Goal: Obtain resource: Obtain resource

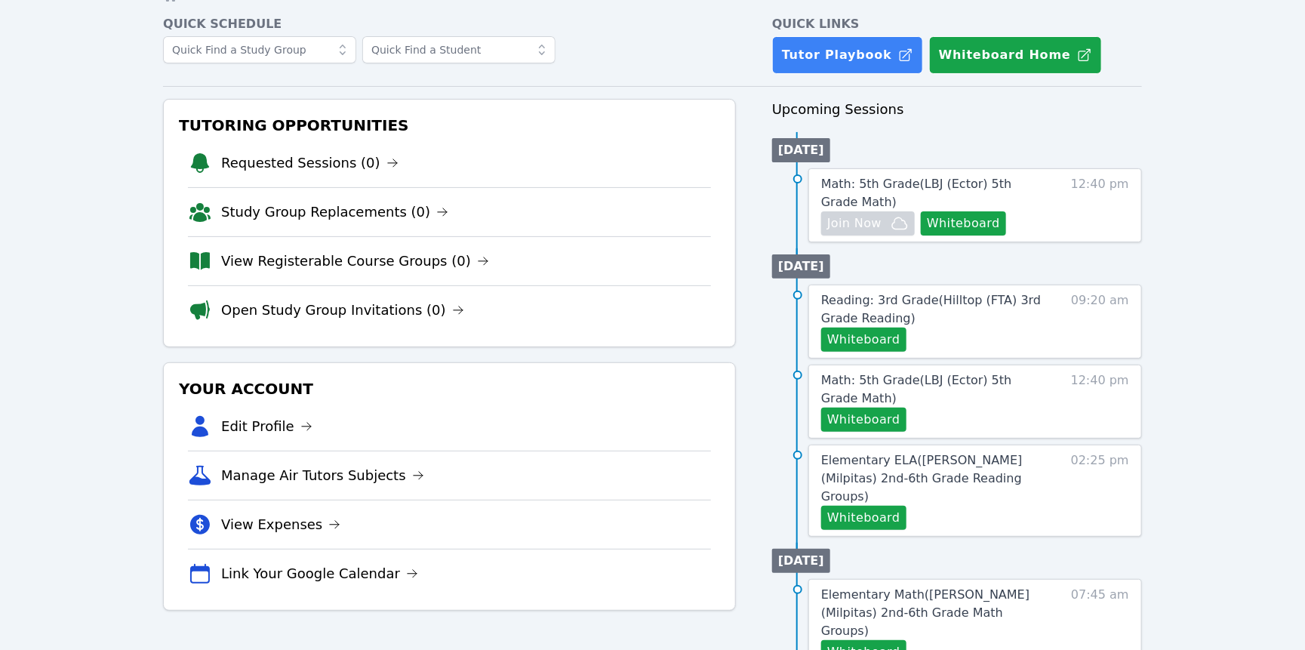
scroll to position [119, 0]
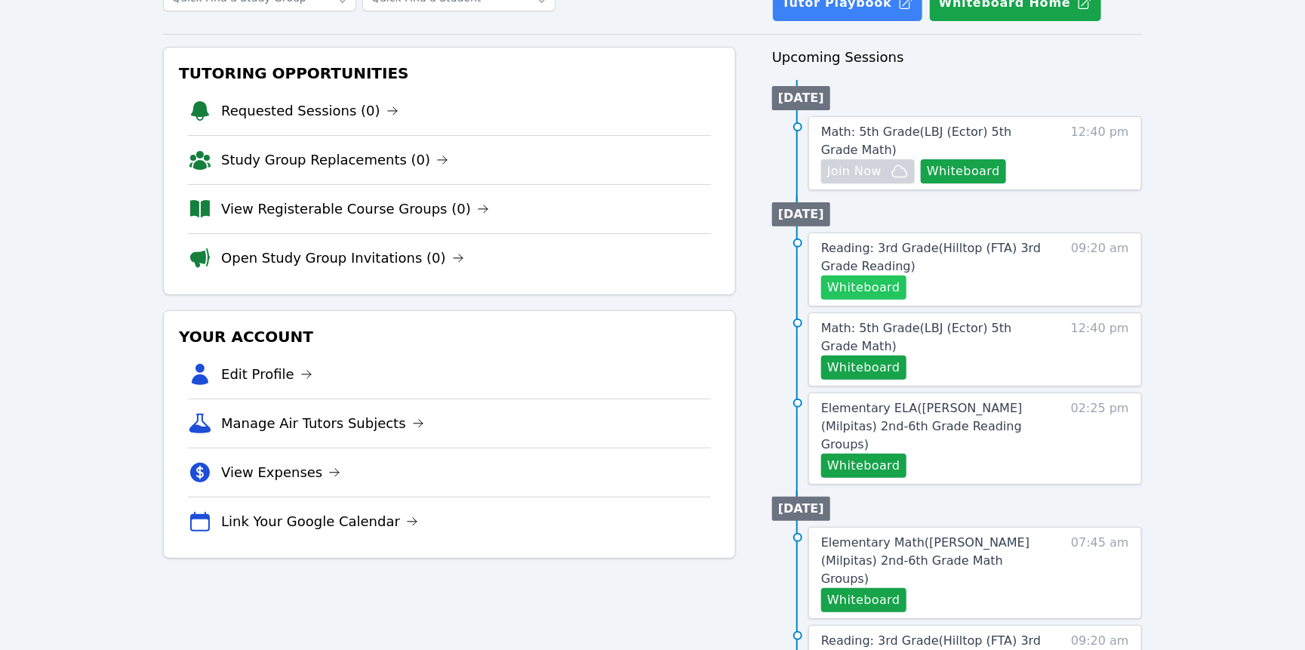
click at [907, 300] on button "Whiteboard" at bounding box center [864, 288] width 85 height 24
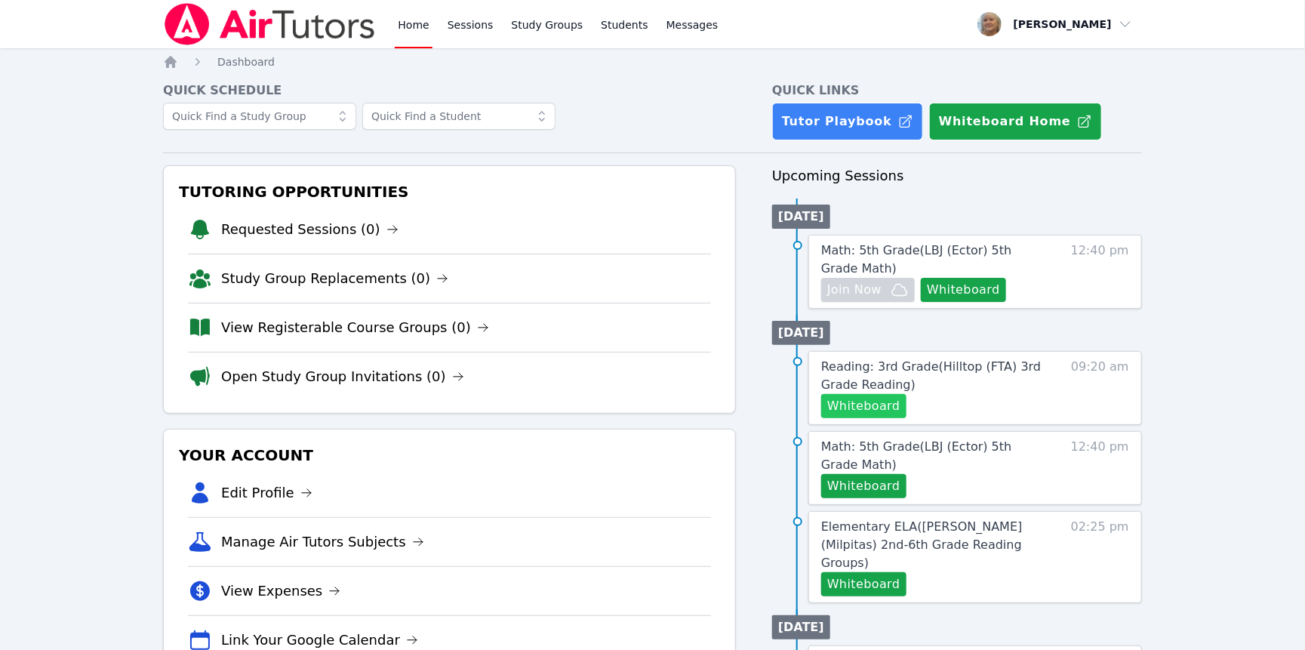
click at [888, 418] on button "Whiteboard" at bounding box center [864, 406] width 85 height 24
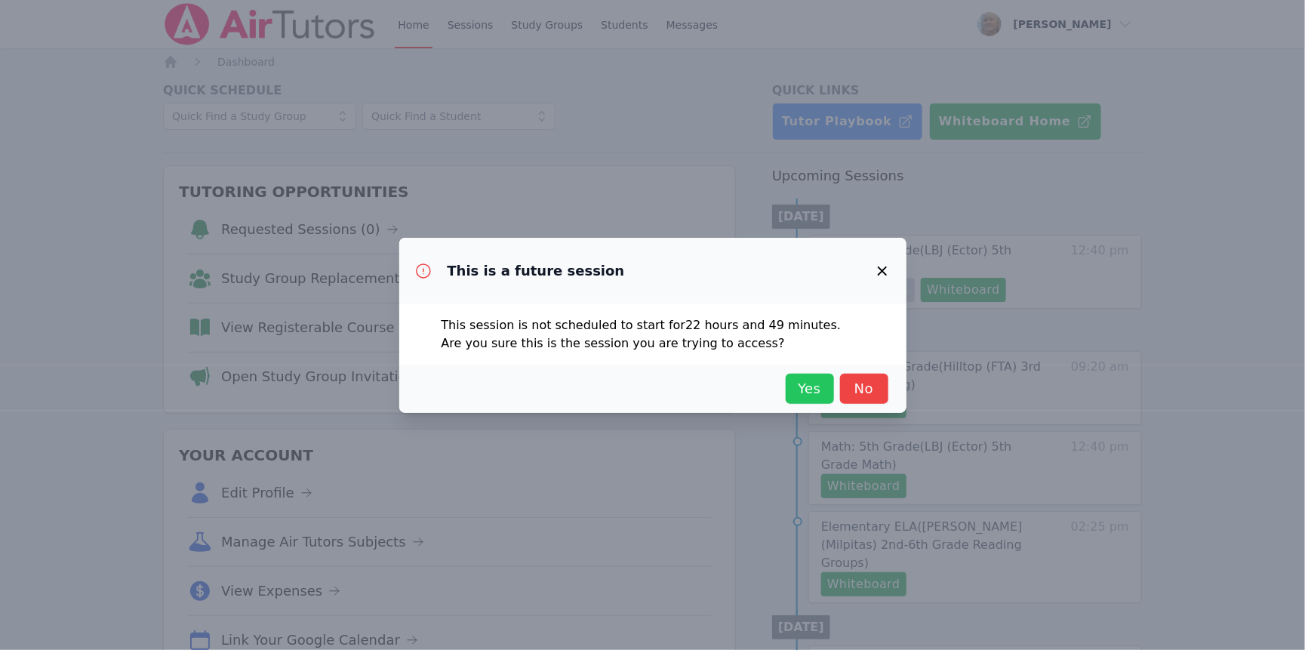
click at [827, 399] on span "Yes" at bounding box center [810, 388] width 33 height 21
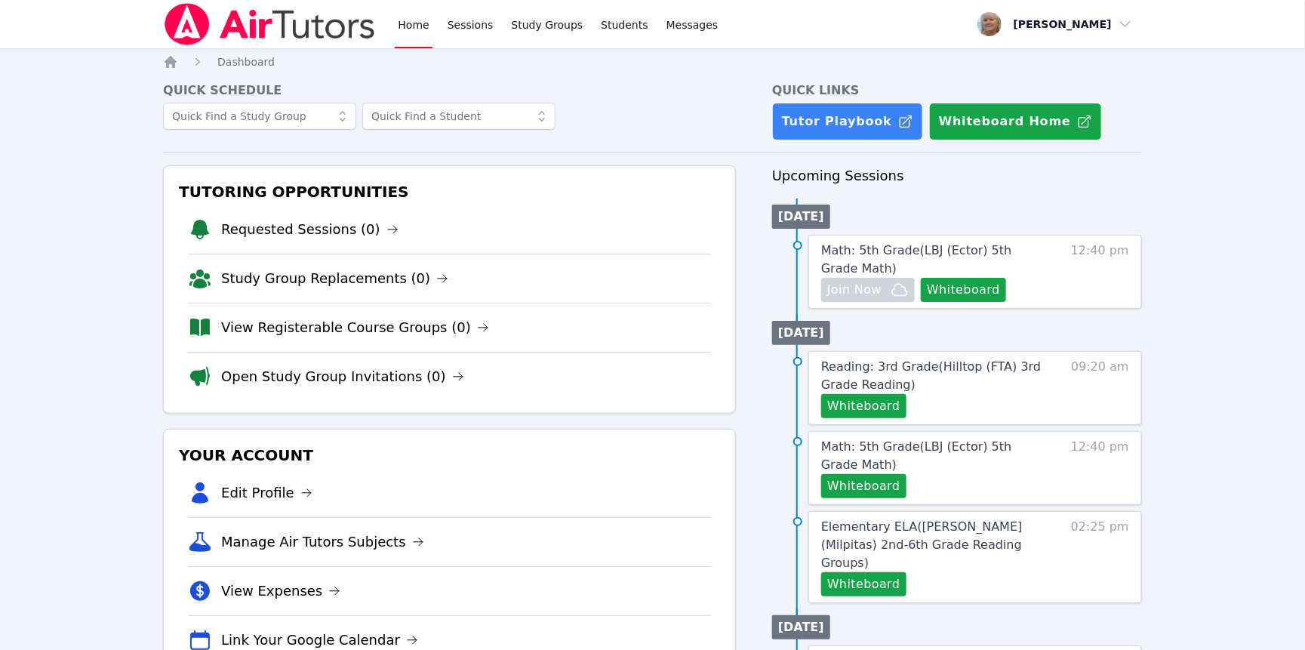
scroll to position [91, 0]
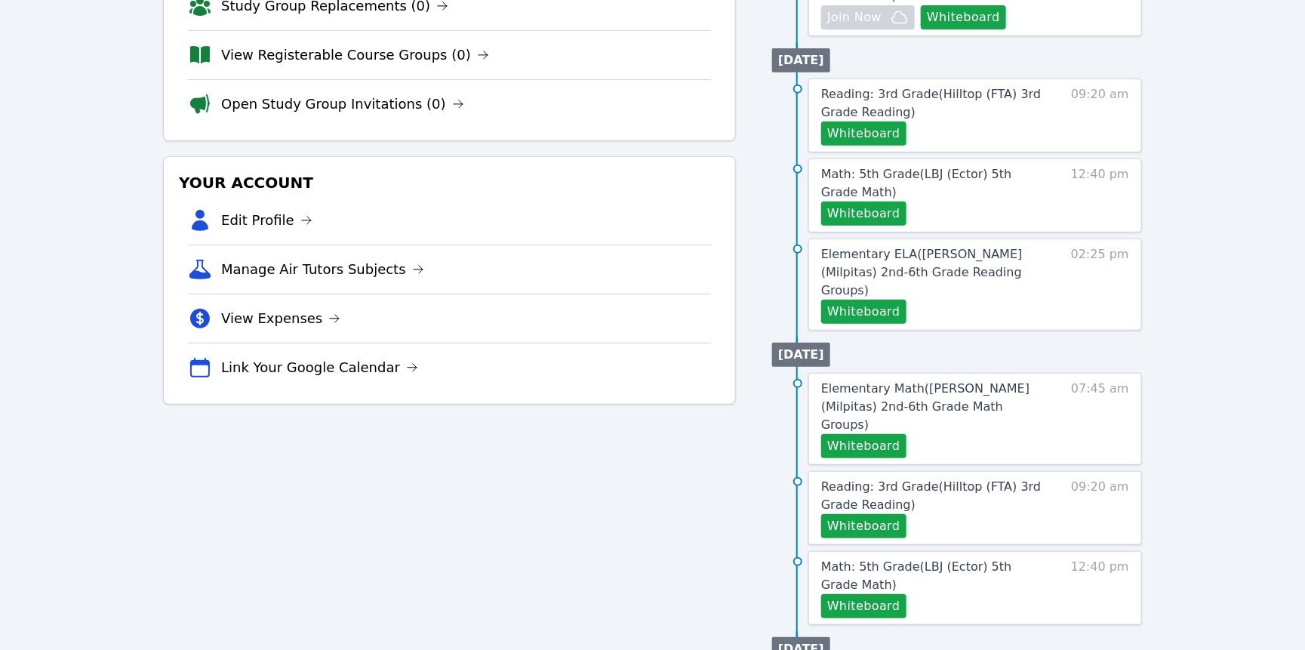
scroll to position [279, 0]
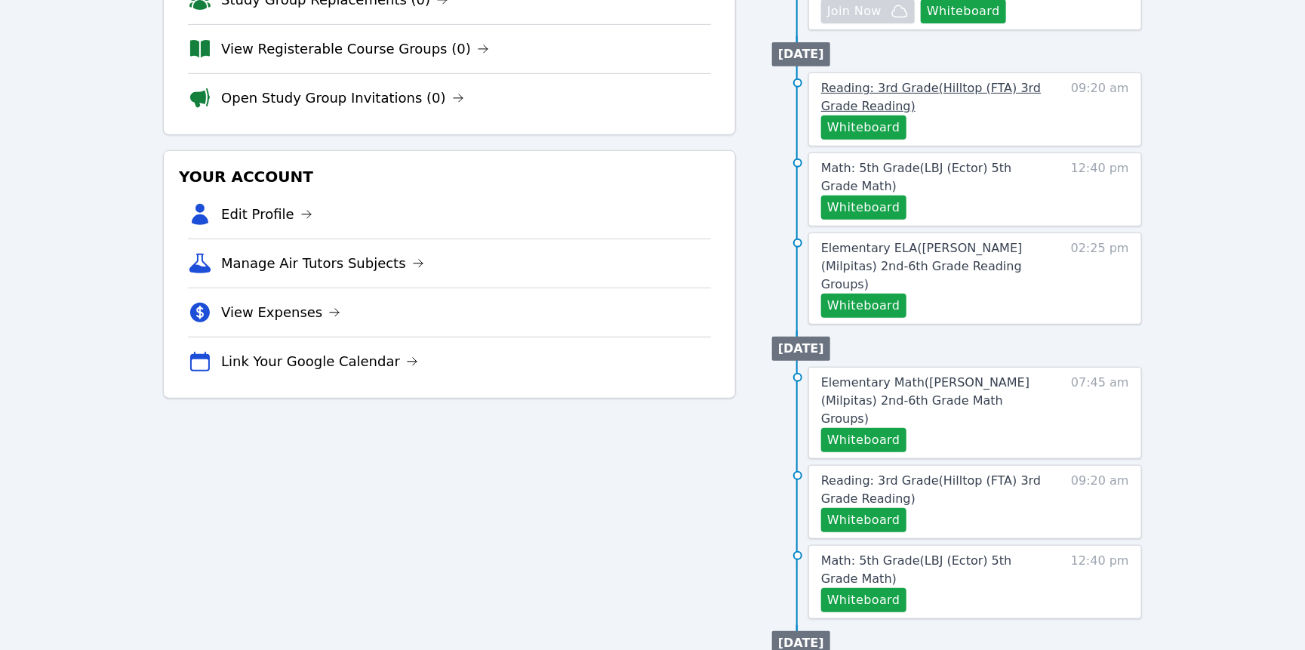
click at [992, 113] on span "Reading: 3rd Grade ( Hilltop (FTA) 3rd Grade Reading )" at bounding box center [932, 97] width 220 height 32
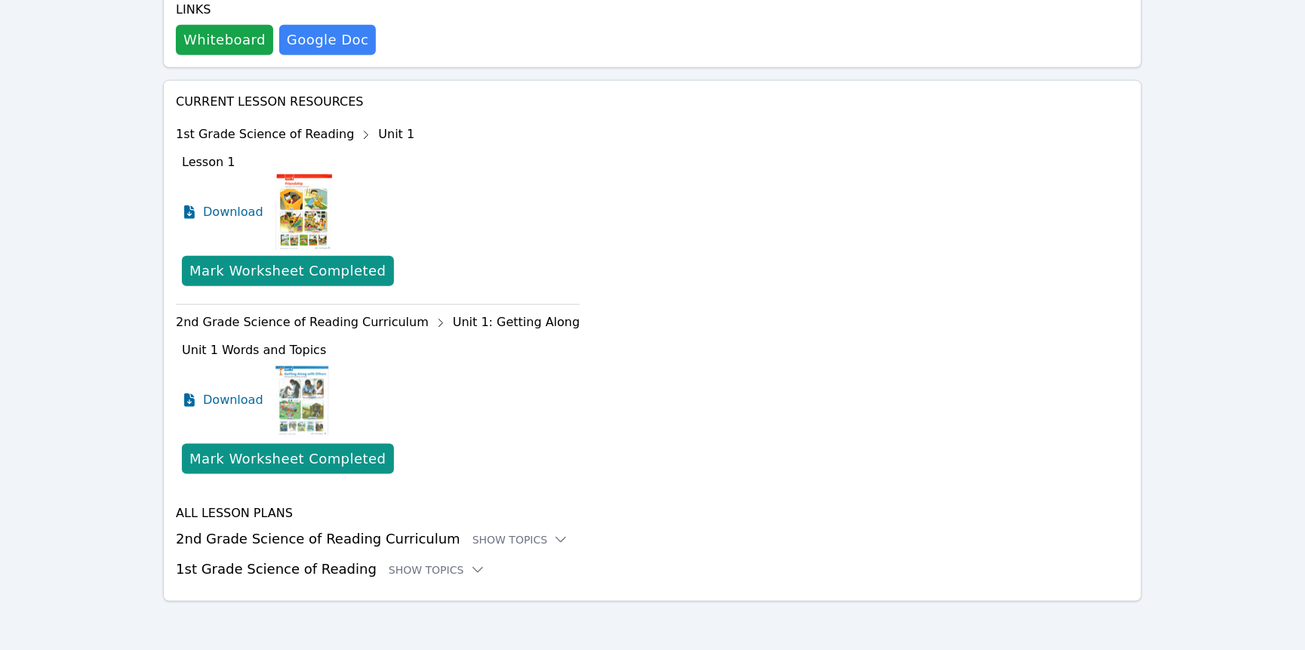
scroll to position [680, 0]
click at [368, 139] on icon at bounding box center [367, 135] width 4 height 8
click at [333, 147] on div "1st Grade Science of Reading Unit 1" at bounding box center [378, 135] width 404 height 24
click at [418, 147] on div "1st Grade Science of Reading Unit 1" at bounding box center [378, 135] width 404 height 24
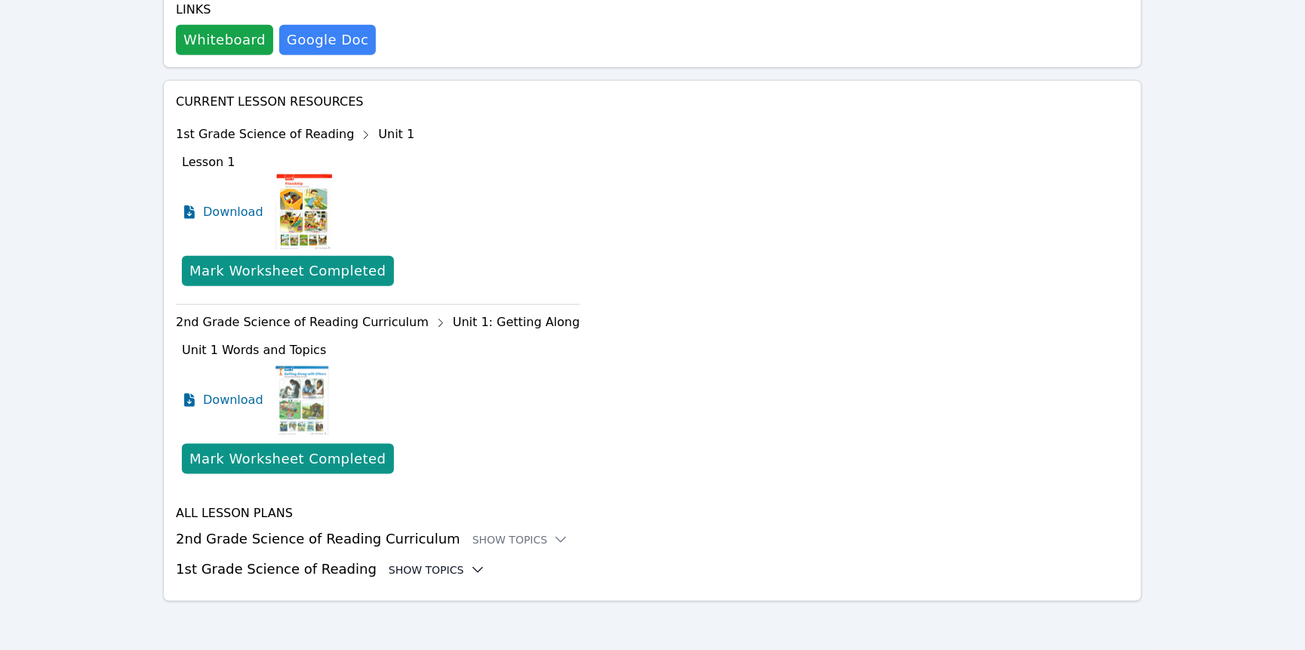
click at [482, 568] on icon at bounding box center [478, 570] width 10 height 5
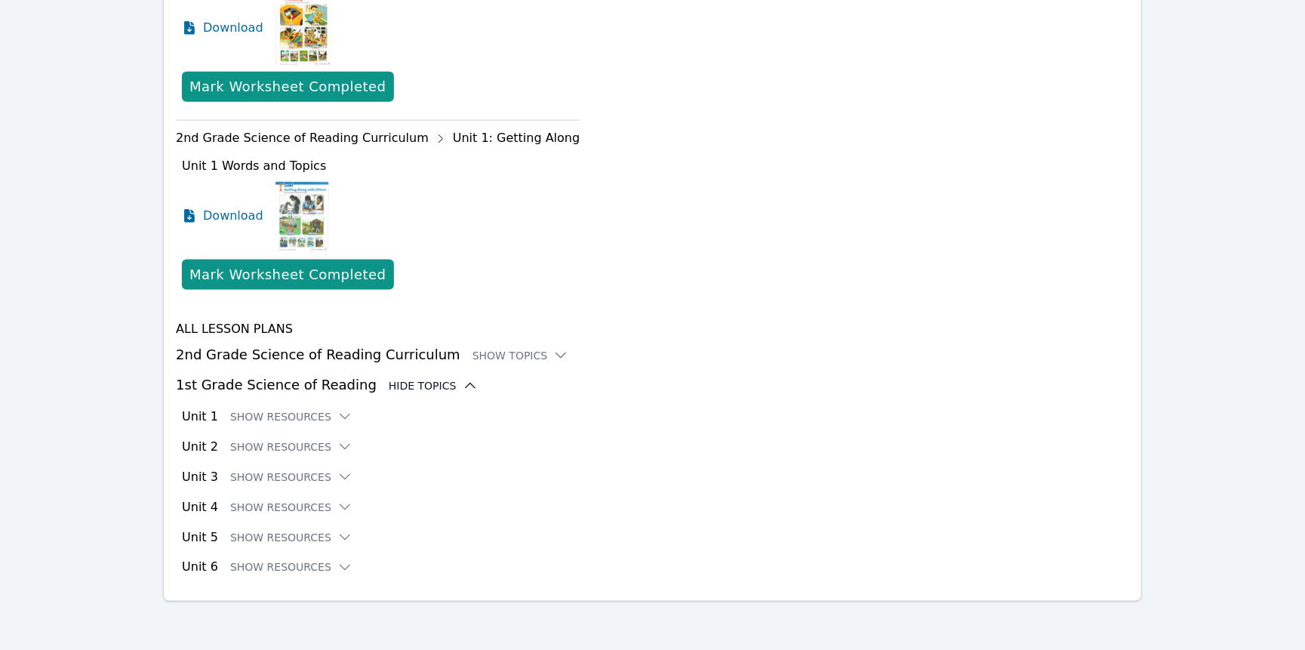
scroll to position [988, 0]
click at [337, 417] on button "Show Resources" at bounding box center [291, 416] width 122 height 15
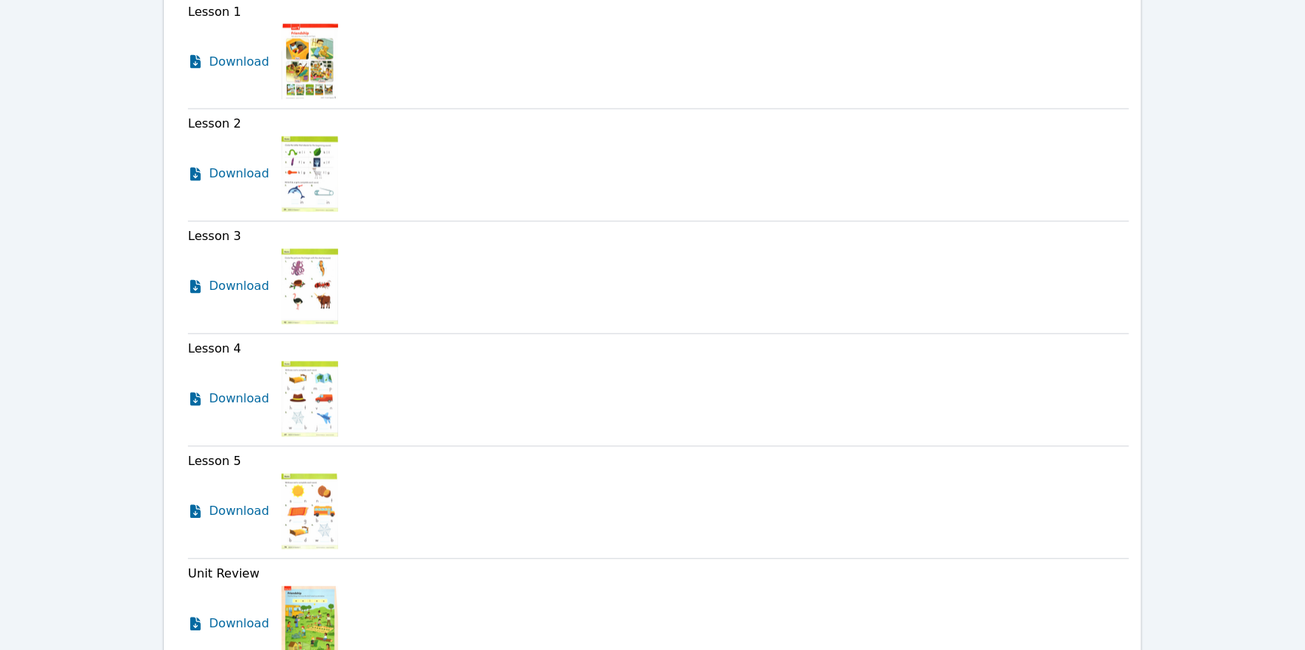
scroll to position [1178, 0]
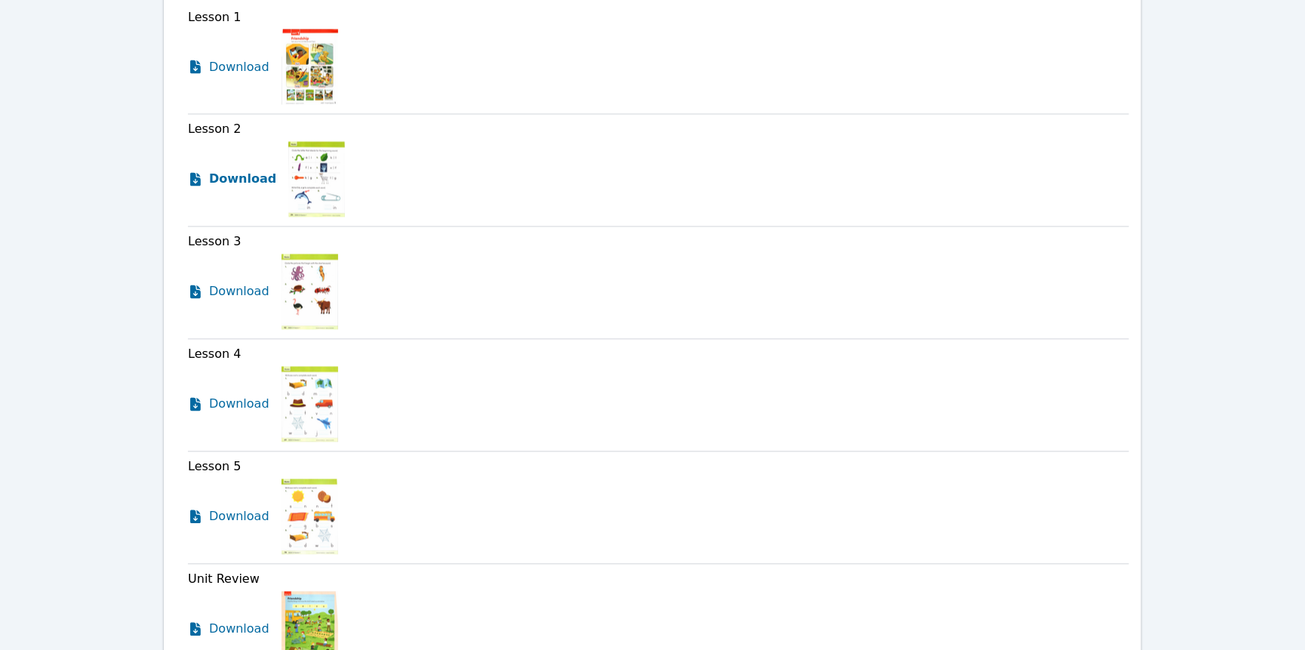
click at [273, 189] on span "Download" at bounding box center [242, 180] width 67 height 18
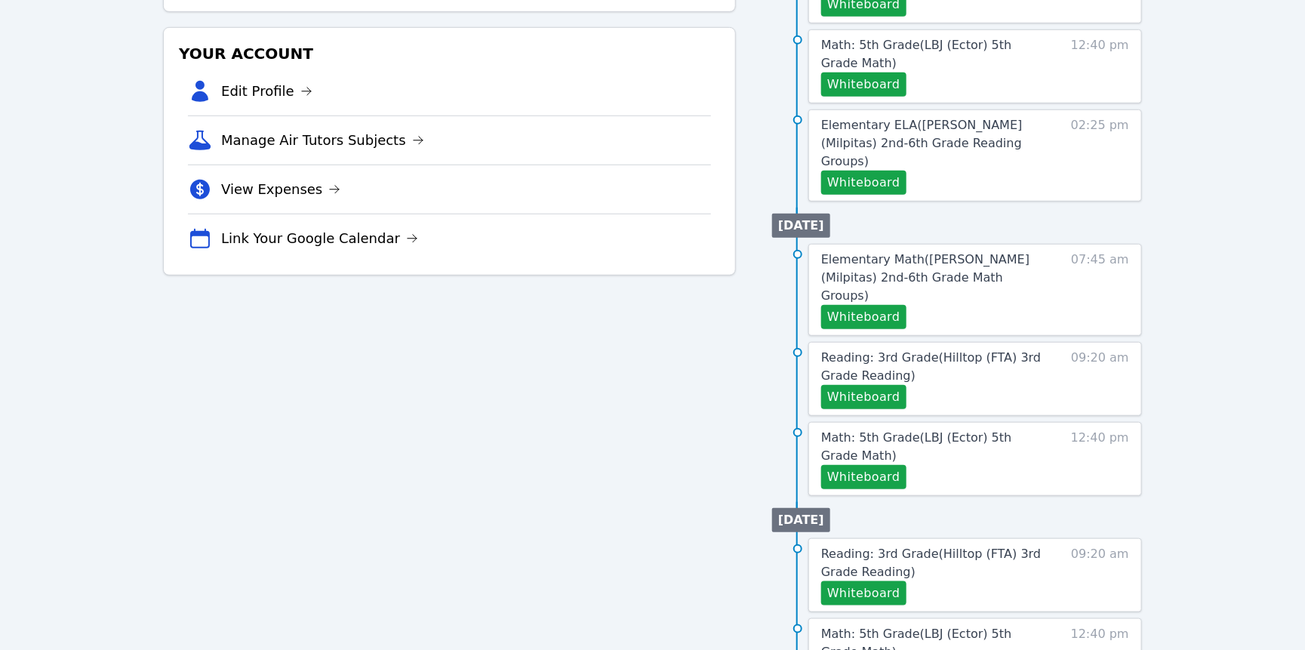
scroll to position [417, 0]
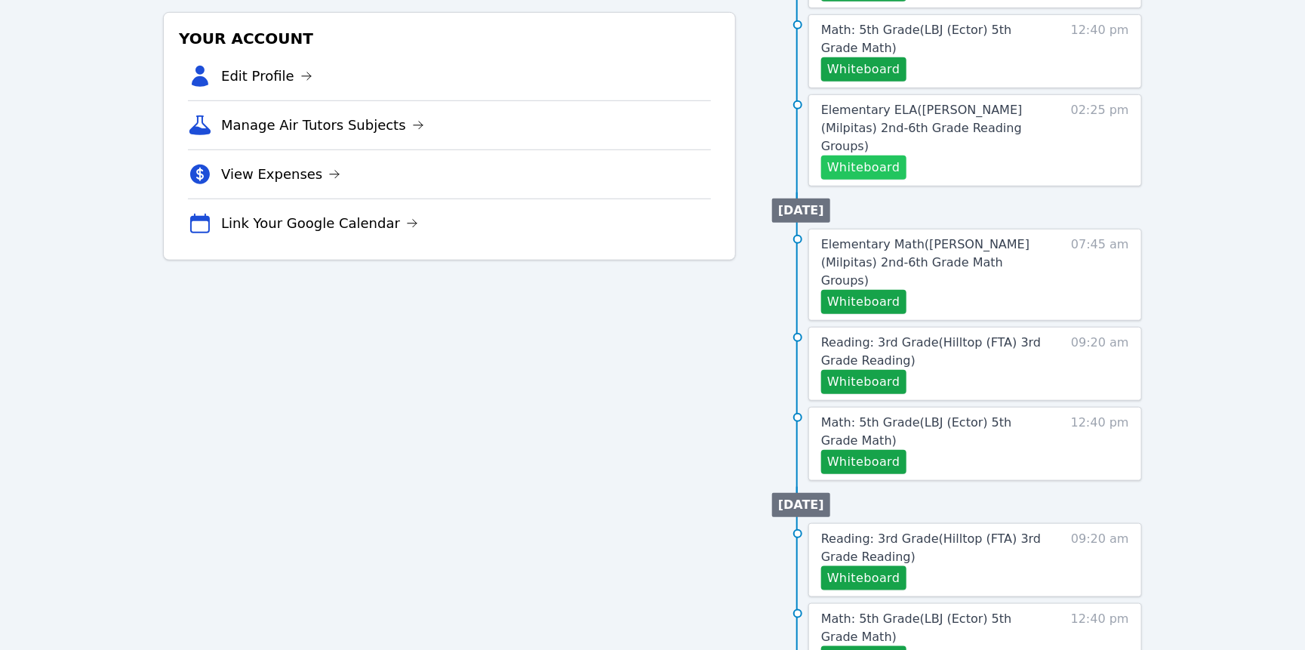
click at [907, 180] on button "Whiteboard" at bounding box center [864, 168] width 85 height 24
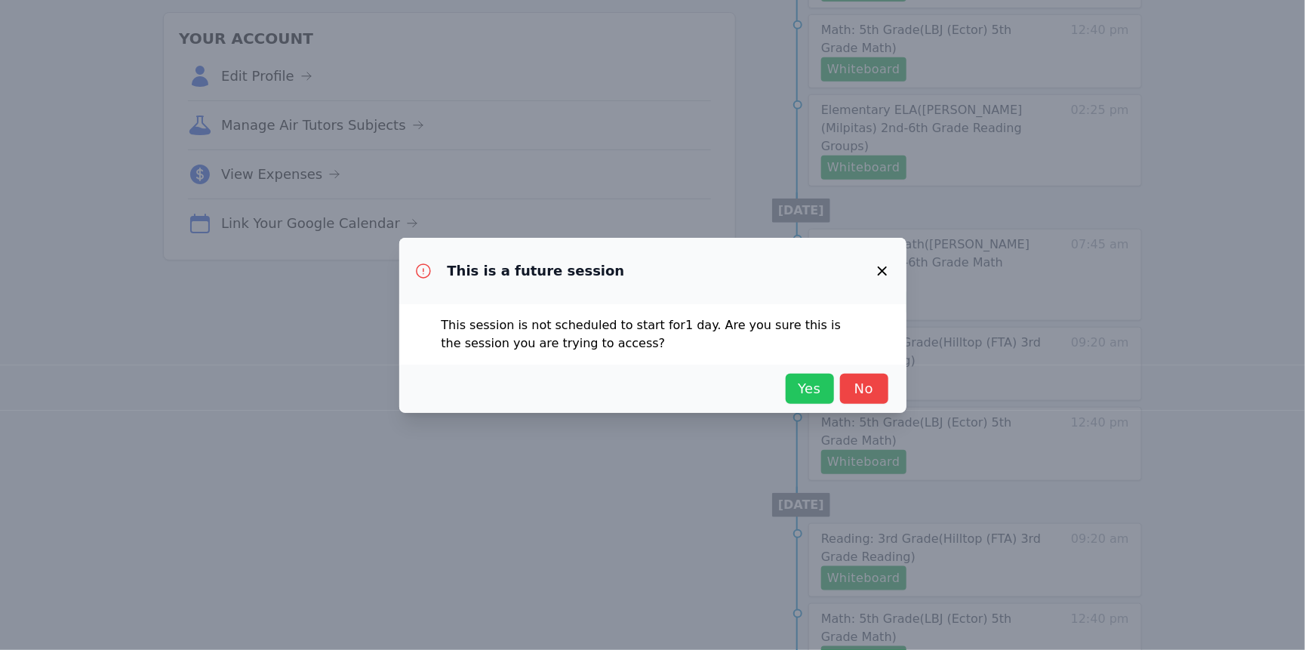
click at [827, 399] on span "Yes" at bounding box center [810, 388] width 33 height 21
